Goal: Information Seeking & Learning: Check status

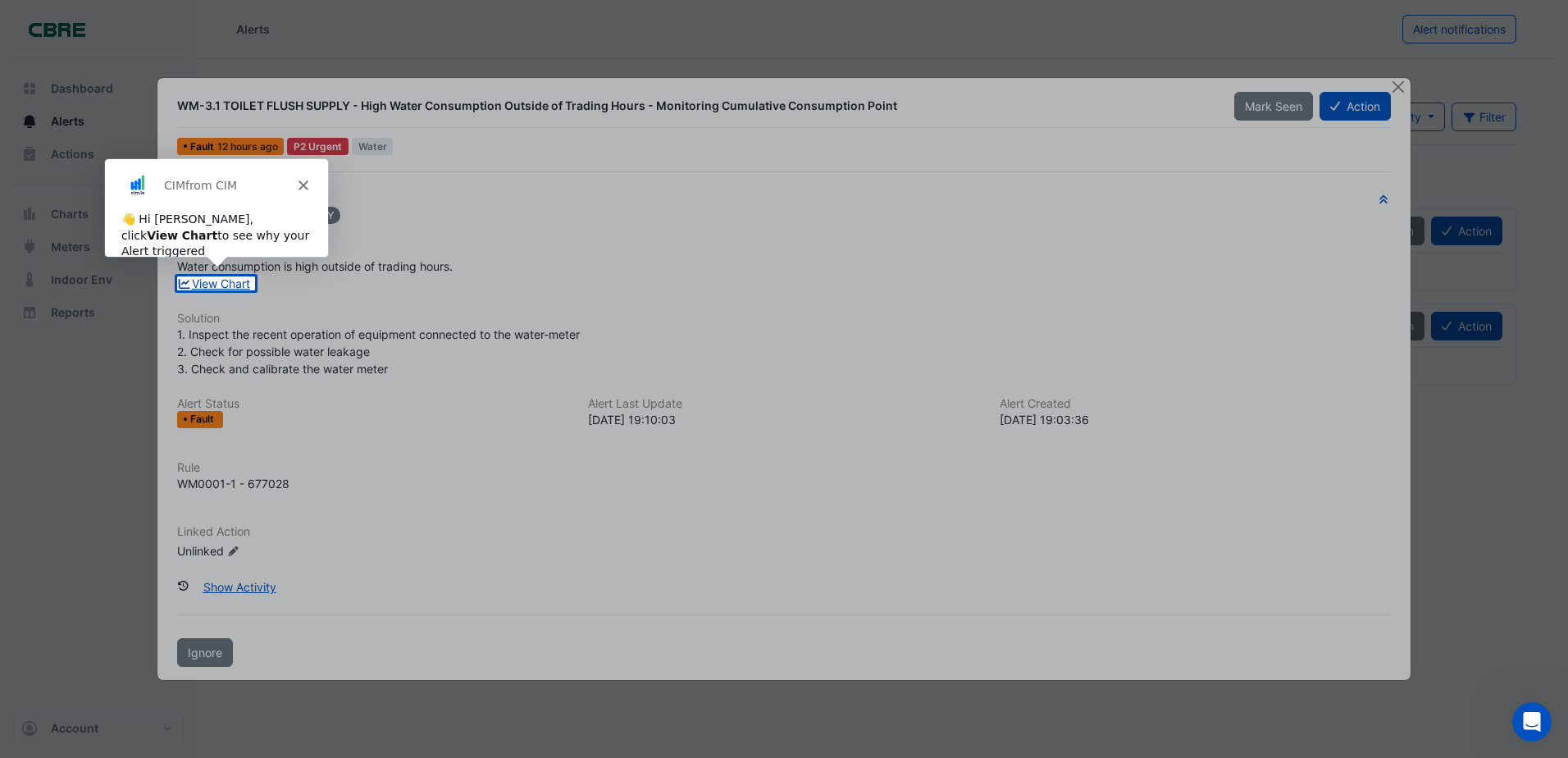
click at [222, 282] on link "View Chart" at bounding box center [213, 284] width 73 height 14
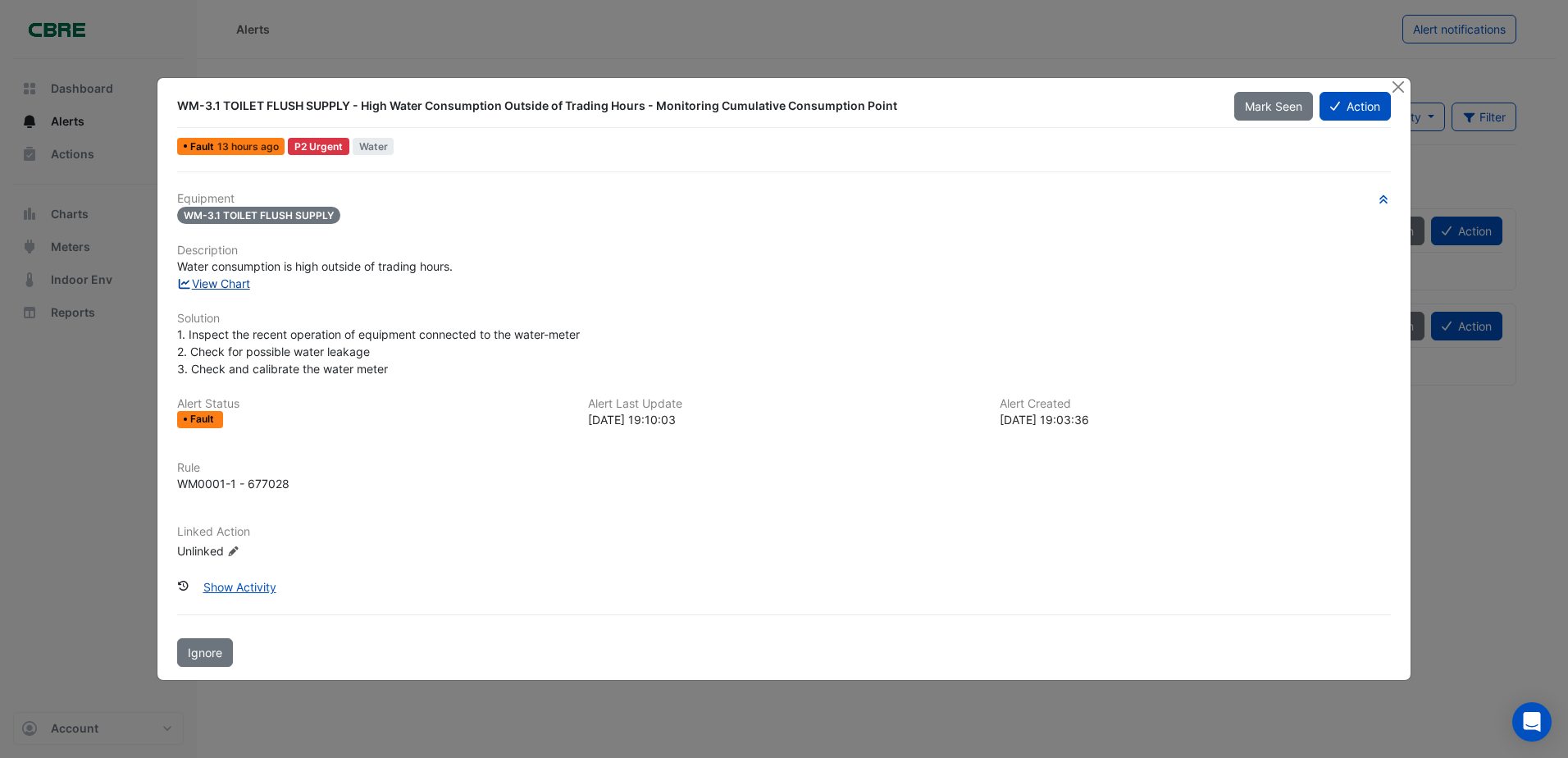
click at [227, 283] on link "View Chart" at bounding box center [213, 284] width 73 height 14
